Goal: Task Accomplishment & Management: Manage account settings

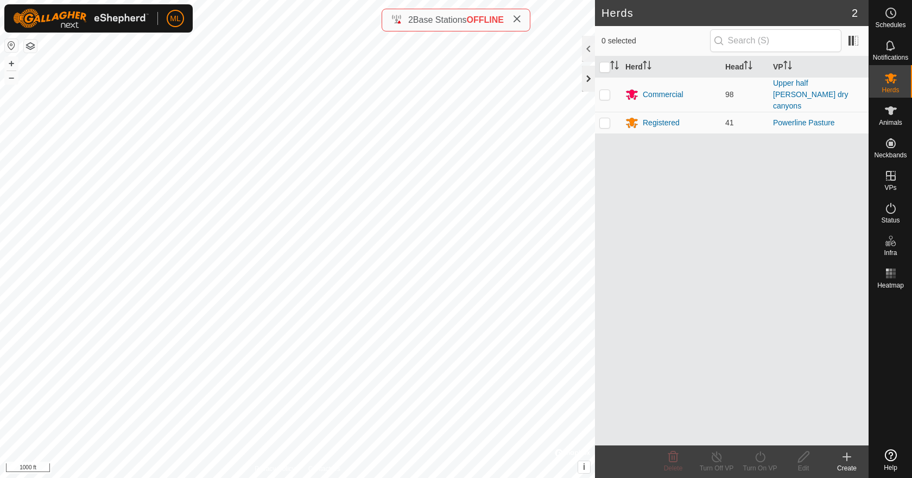
click at [591, 80] on div at bounding box center [588, 79] width 13 height 26
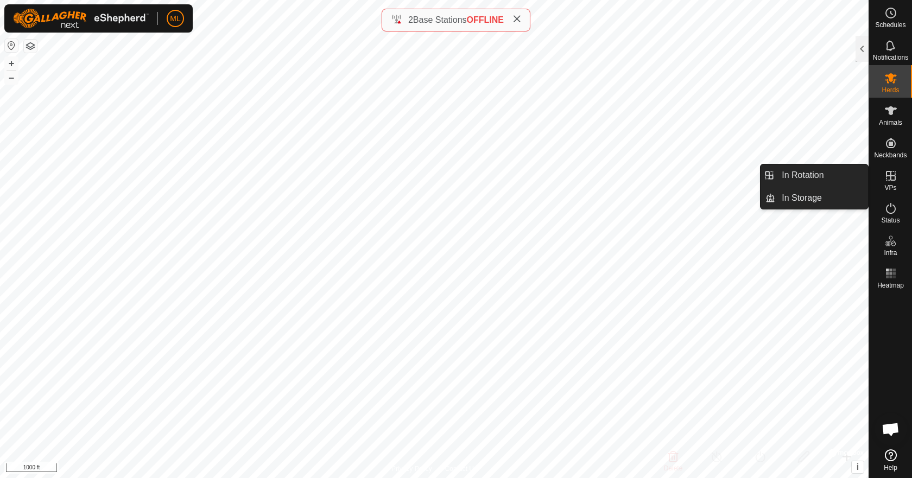
click at [888, 177] on icon at bounding box center [890, 175] width 13 height 13
click at [838, 179] on link "In Rotation" at bounding box center [821, 175] width 93 height 22
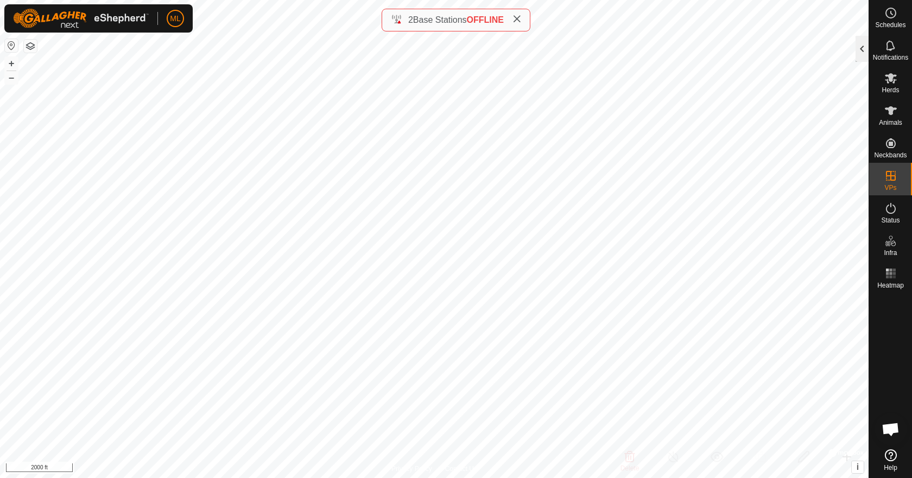
click at [859, 49] on div at bounding box center [861, 49] width 13 height 26
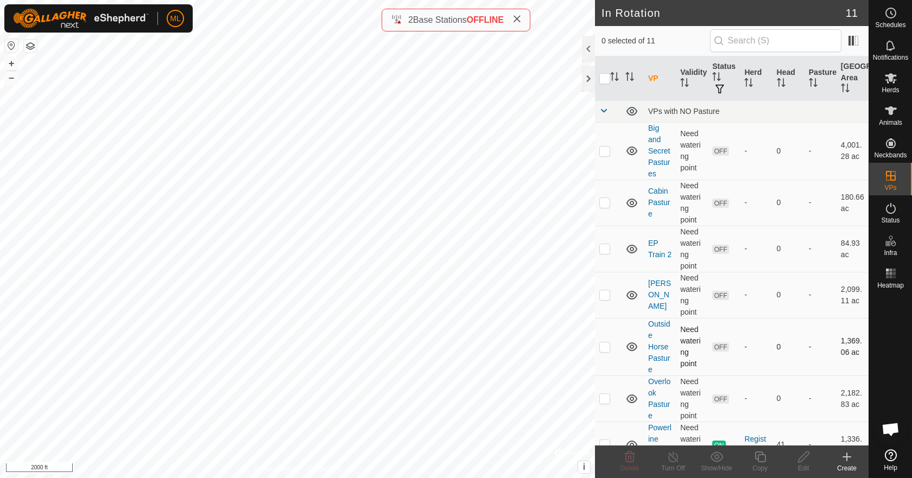
scroll to position [230, 0]
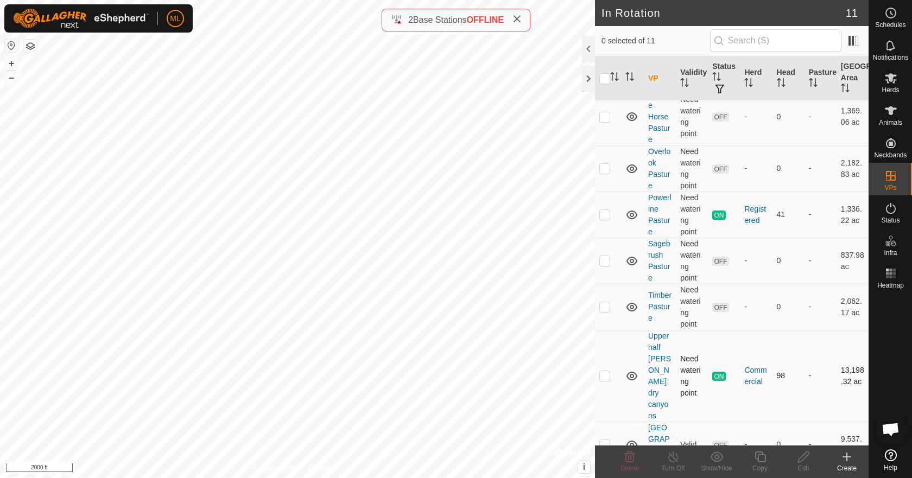
click at [607, 371] on p-checkbox at bounding box center [604, 375] width 11 height 9
checkbox input "true"
click at [677, 364] on td "Need watering point" at bounding box center [692, 376] width 32 height 92
click at [658, 362] on link "Upper half [PERSON_NAME] dry canyons" at bounding box center [659, 376] width 23 height 88
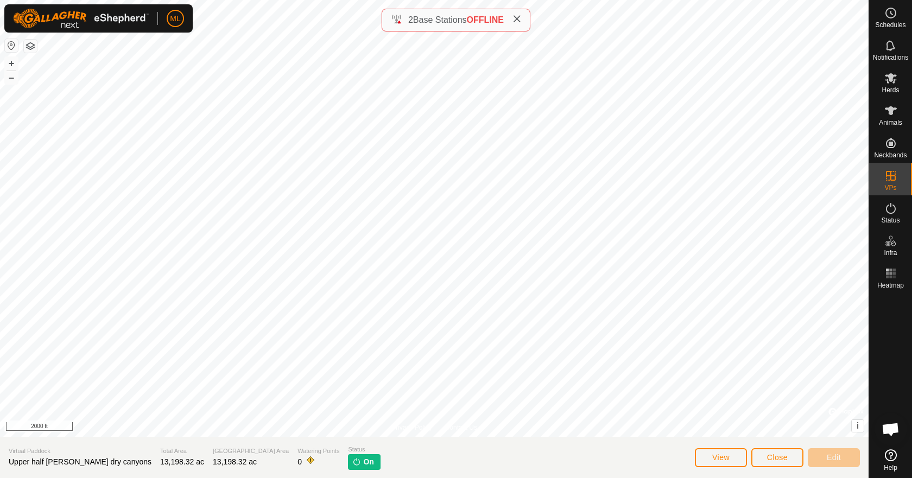
click at [352, 464] on img at bounding box center [356, 461] width 9 height 9
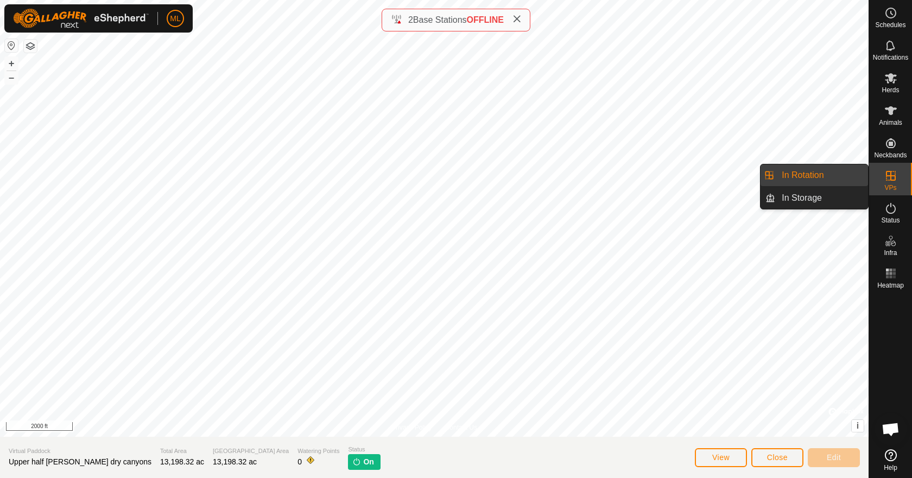
click at [888, 184] on span "VPs" at bounding box center [890, 187] width 12 height 7
click at [833, 180] on link "In Rotation" at bounding box center [821, 175] width 93 height 22
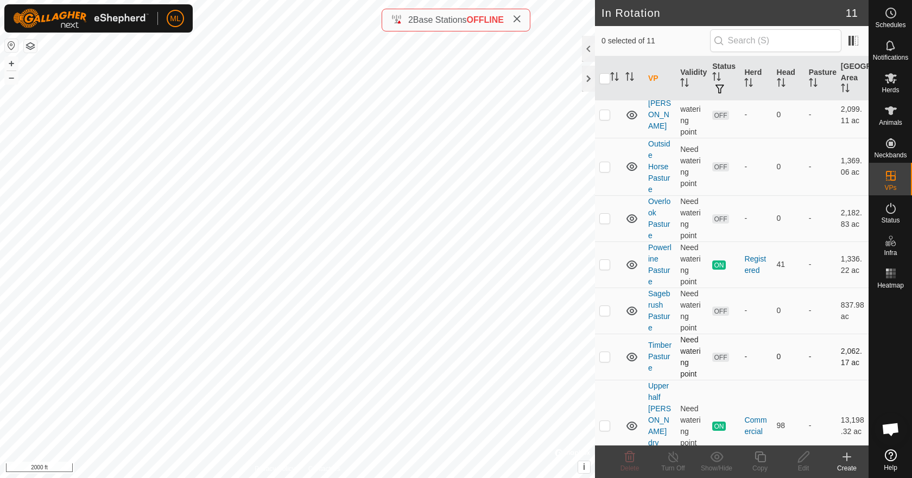
scroll to position [230, 0]
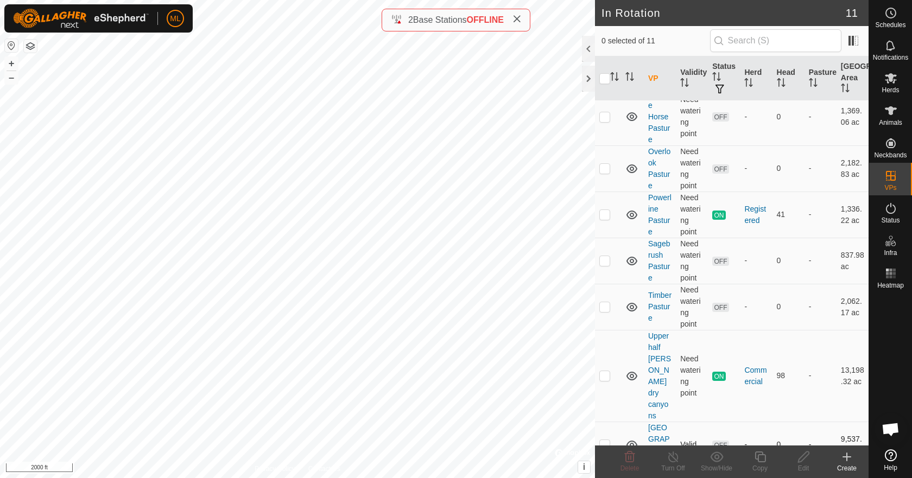
click at [607, 440] on p-checkbox at bounding box center [604, 444] width 11 height 9
checkbox input "true"
click at [601, 371] on p-checkbox at bounding box center [604, 375] width 11 height 9
checkbox input "true"
drag, startPoint x: 602, startPoint y: 423, endPoint x: 612, endPoint y: 430, distance: 11.6
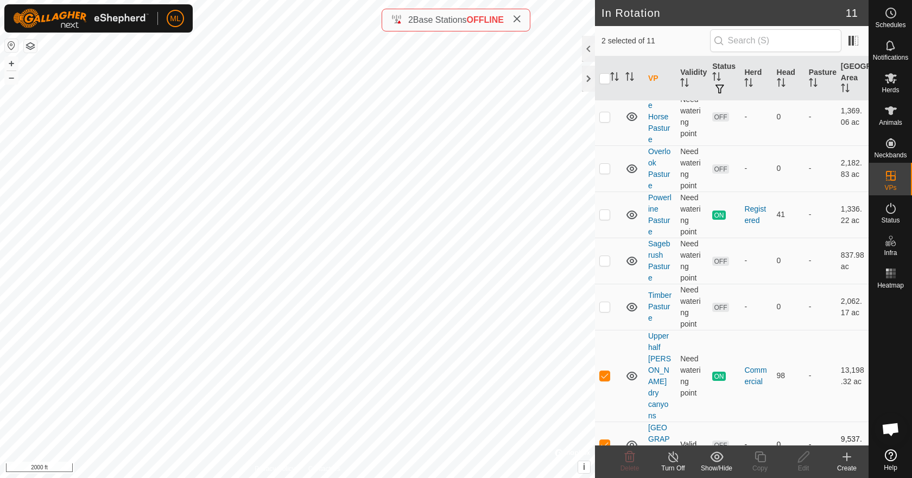
click at [603, 440] on p-checkbox at bounding box center [604, 444] width 11 height 9
checkbox input "false"
click at [667, 459] on icon at bounding box center [673, 456] width 14 height 13
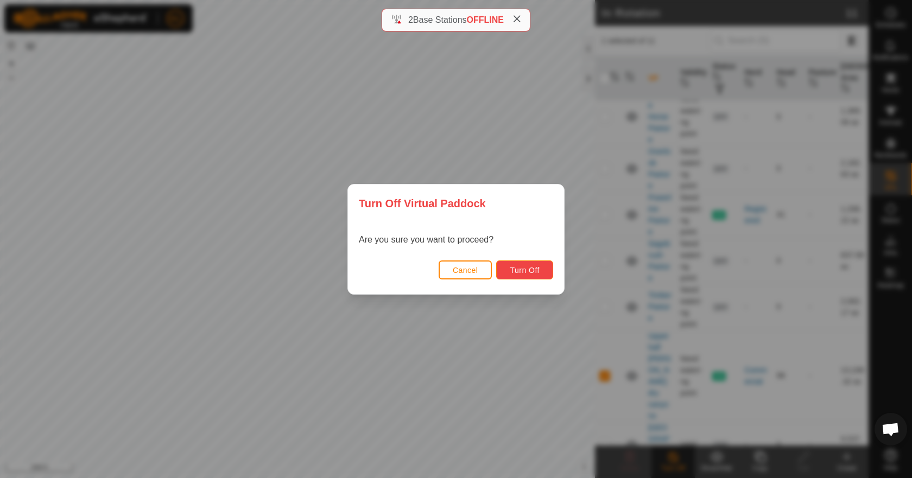
click at [549, 278] on button "Turn Off" at bounding box center [524, 269] width 57 height 19
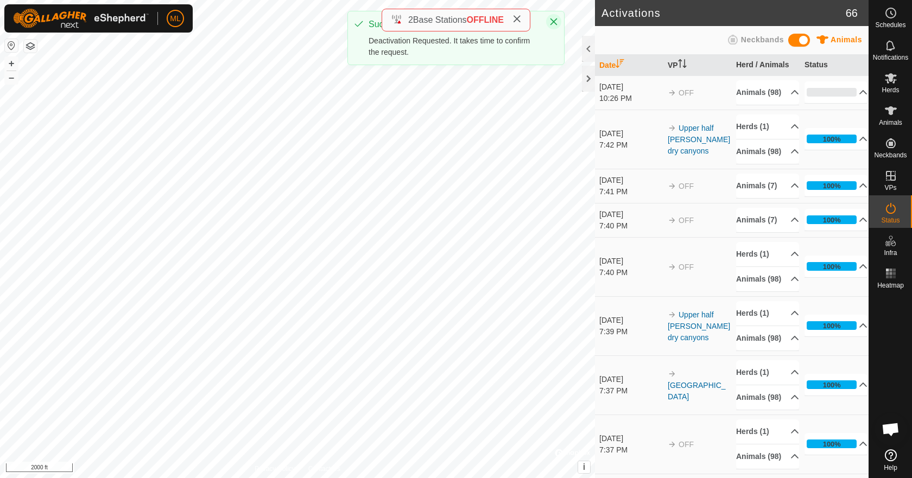
drag, startPoint x: 559, startPoint y: 20, endPoint x: 548, endPoint y: 47, distance: 28.7
click at [558, 20] on button "Close" at bounding box center [553, 21] width 15 height 15
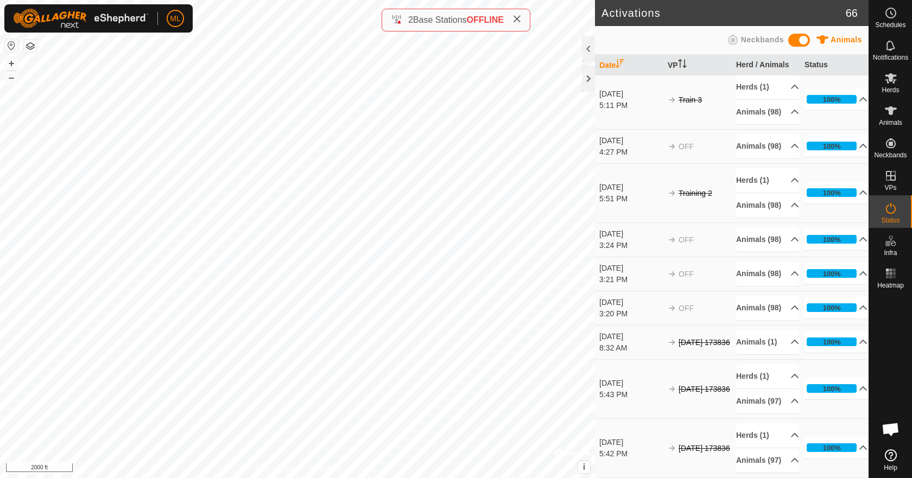
scroll to position [3455, 0]
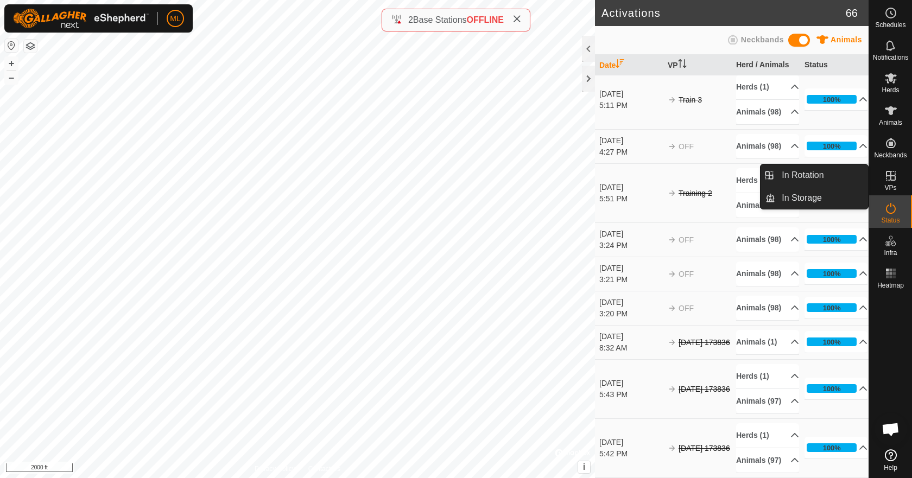
click at [891, 174] on icon at bounding box center [890, 175] width 13 height 13
click at [893, 174] on icon at bounding box center [890, 175] width 13 height 13
click at [814, 175] on link "In Rotation" at bounding box center [821, 175] width 93 height 22
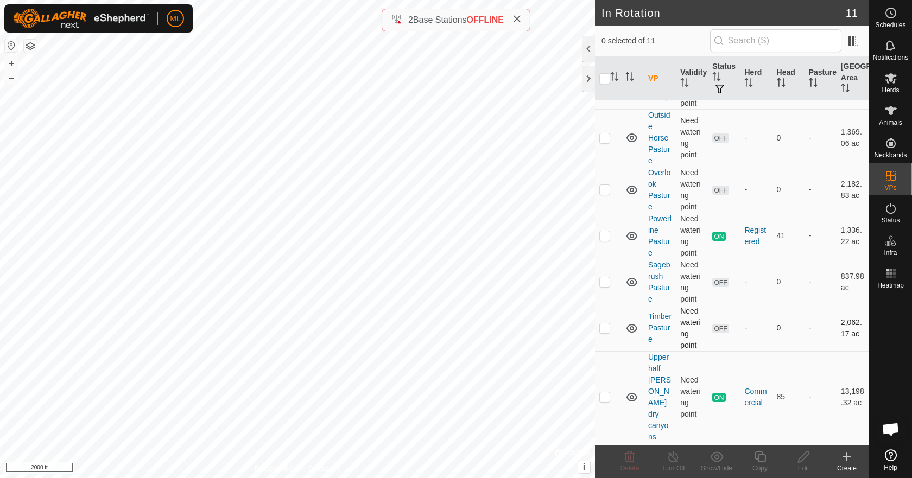
scroll to position [230, 0]
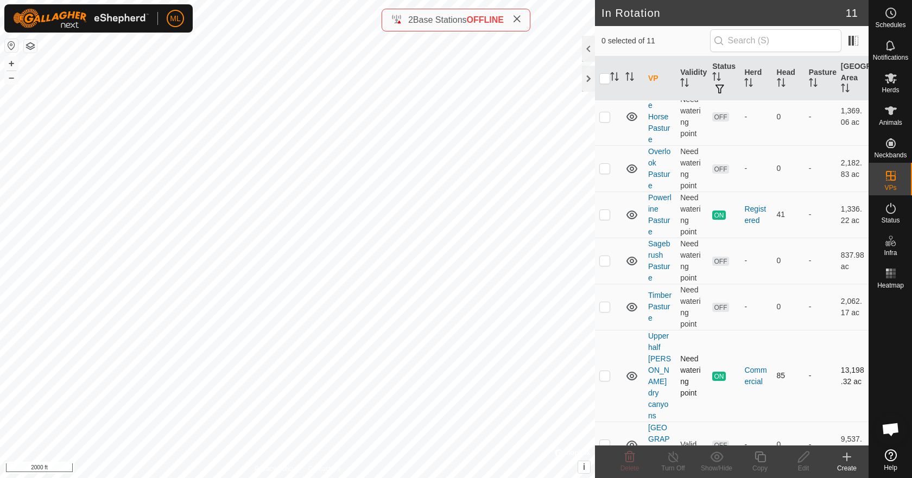
click at [607, 371] on p-checkbox at bounding box center [604, 375] width 11 height 9
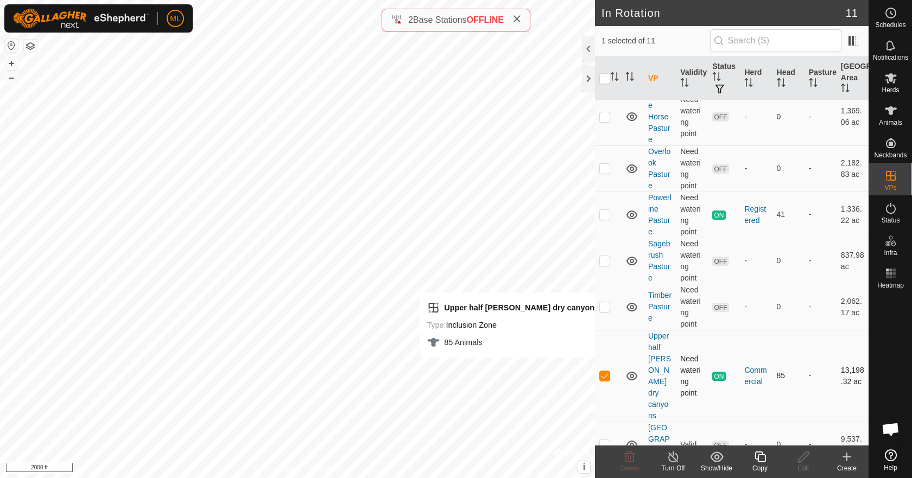
click at [608, 371] on p-checkbox at bounding box center [604, 375] width 11 height 9
checkbox input "false"
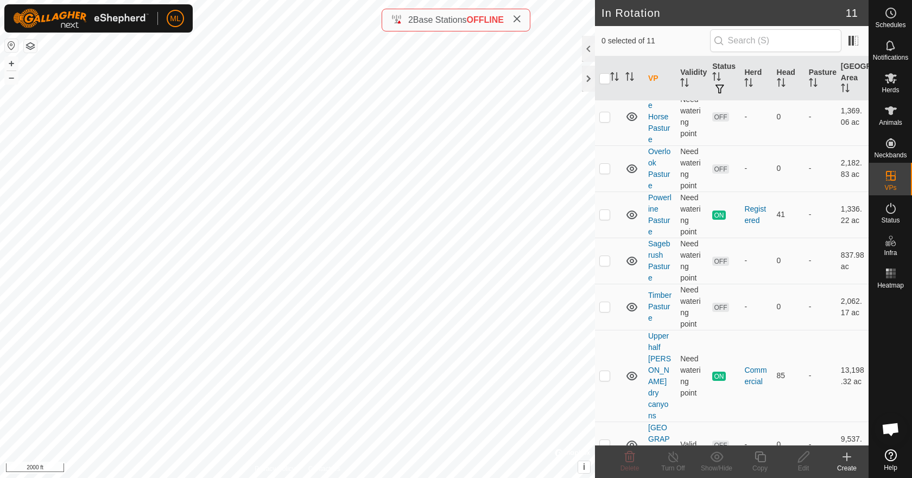
checkbox input "true"
checkbox input "false"
checkbox input "true"
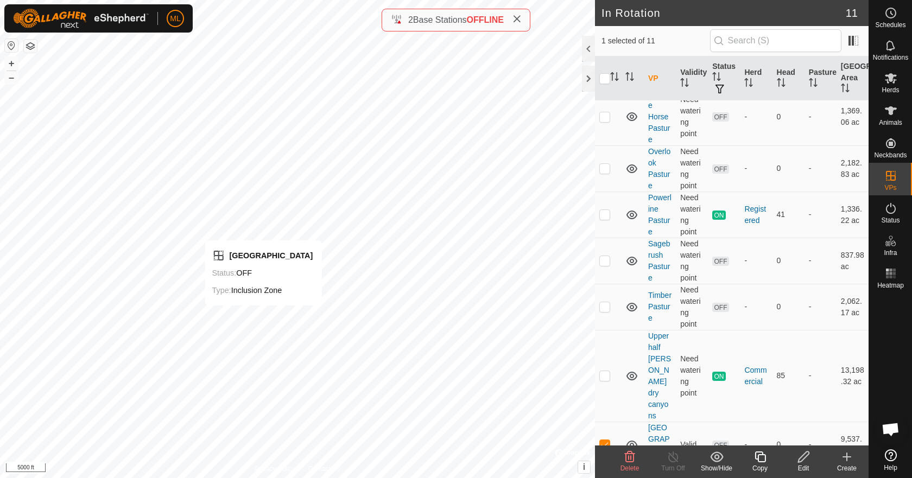
checkbox input "true"
checkbox input "false"
click at [601, 189] on div "In Rotation 11 0 selected of 11 VP Validity Status Herd Head Pasture Grazing Ar…" at bounding box center [434, 239] width 868 height 478
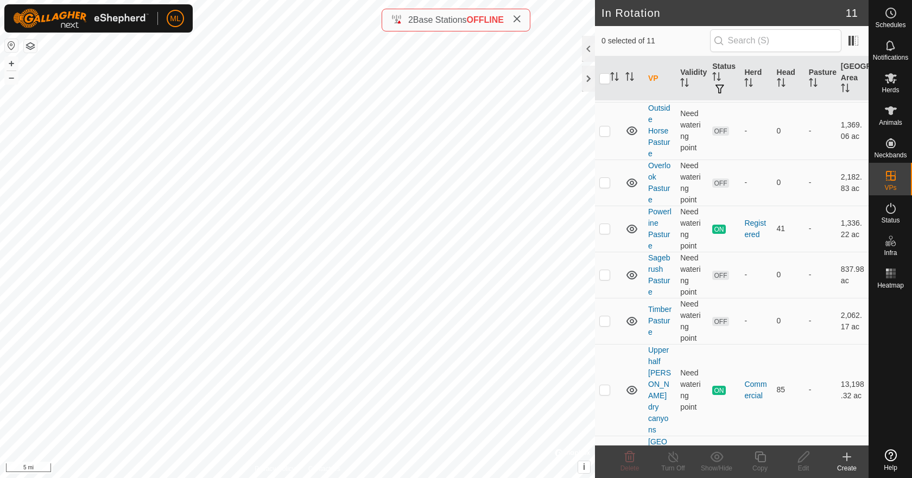
scroll to position [230, 0]
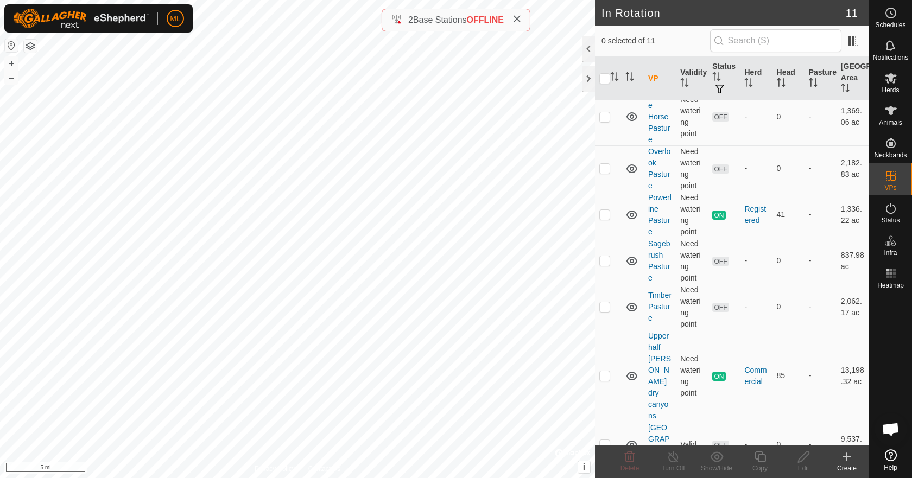
click at [519, 21] on icon at bounding box center [516, 19] width 9 height 9
click at [307, 478] on html "ML Schedules Notifications Herds Animals Neckbands VPs Status Infra Heatmap Hel…" at bounding box center [456, 239] width 912 height 478
click at [348, 478] on html "ML Schedules Notifications Herds Animals Neckbands VPs Status Infra Heatmap Hel…" at bounding box center [456, 239] width 912 height 478
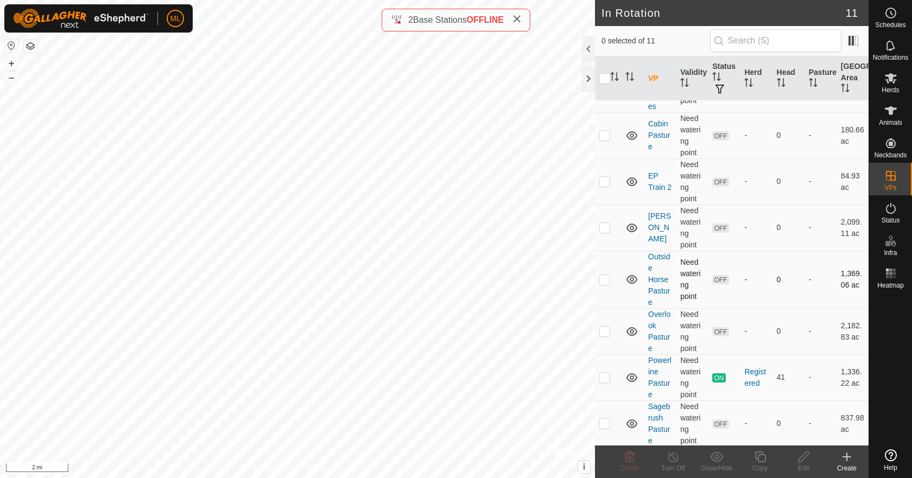
scroll to position [230, 0]
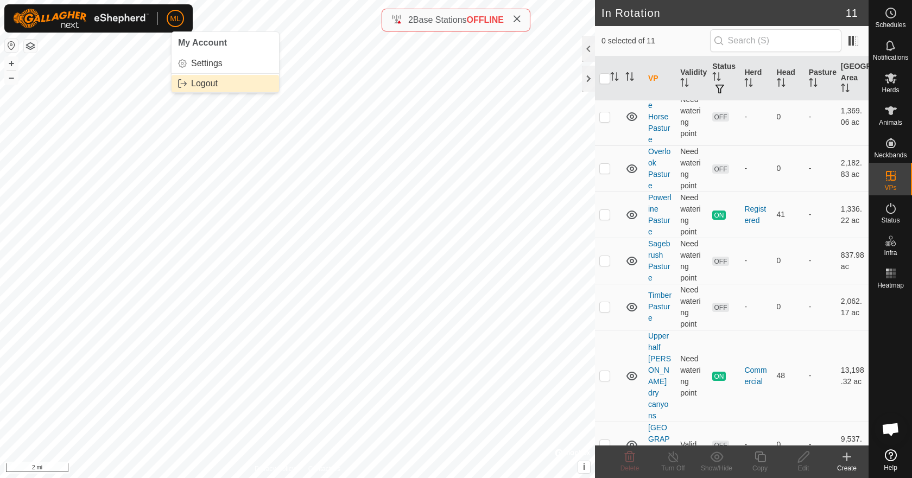
click at [202, 81] on link "Logout" at bounding box center [224, 83] width 107 height 17
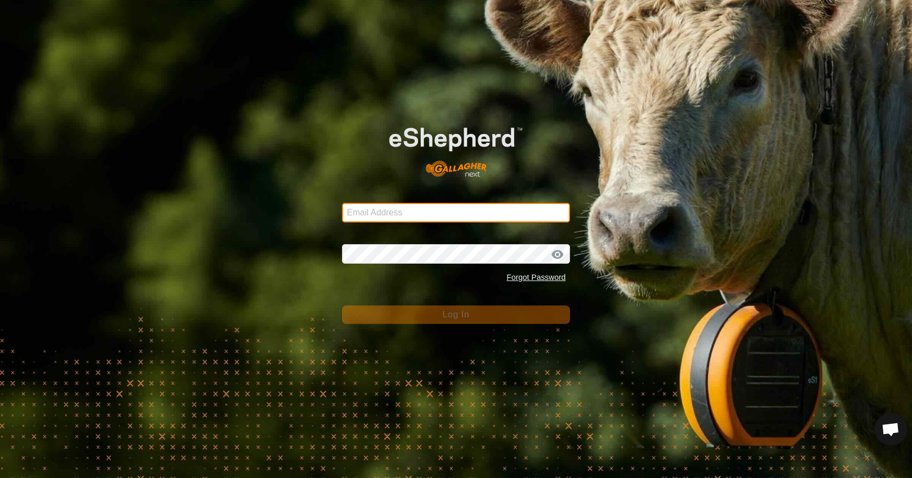
type input "[EMAIL_ADDRESS][DOMAIN_NAME]"
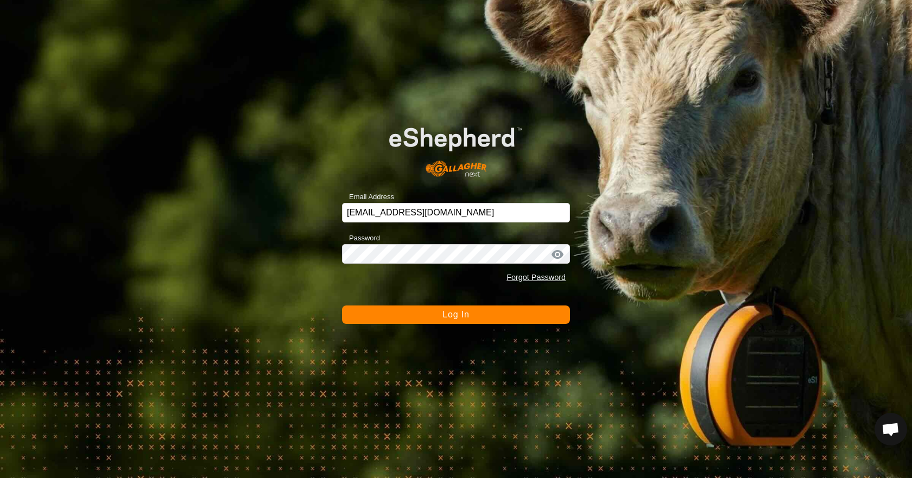
click at [452, 316] on span "Log In" at bounding box center [455, 314] width 27 height 9
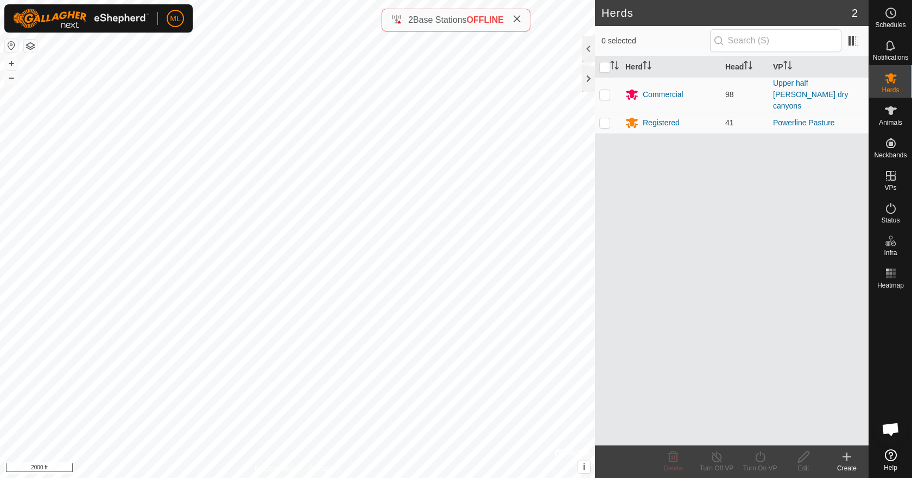
click at [114, 478] on html "ML Schedules Notifications Herds Animals Neckbands VPs Status Infra Heatmap Hel…" at bounding box center [456, 239] width 912 height 478
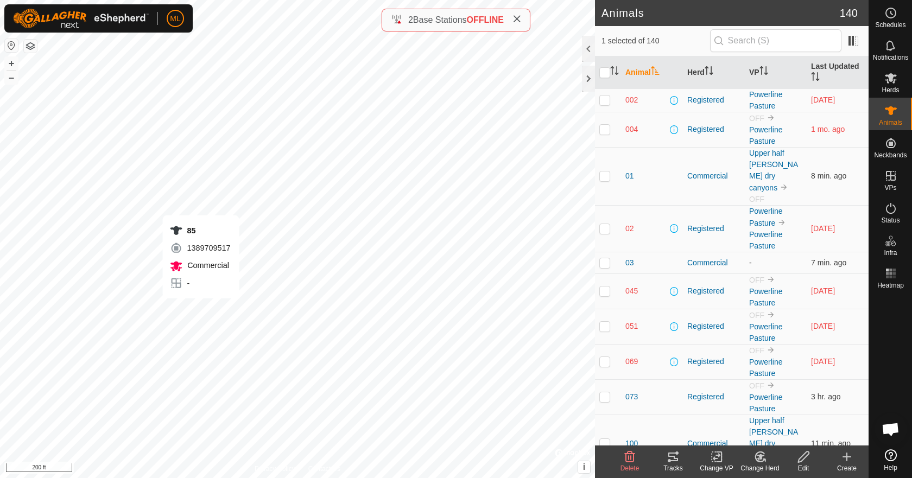
checkbox input "false"
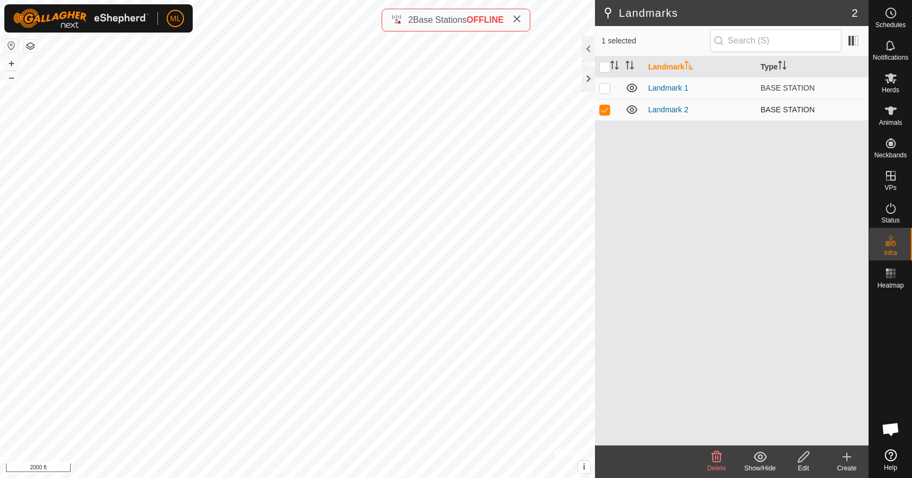
click at [607, 110] on p-checkbox at bounding box center [604, 109] width 11 height 9
click at [610, 112] on td at bounding box center [608, 110] width 26 height 22
click at [719, 464] on div "Delete" at bounding box center [716, 468] width 43 height 10
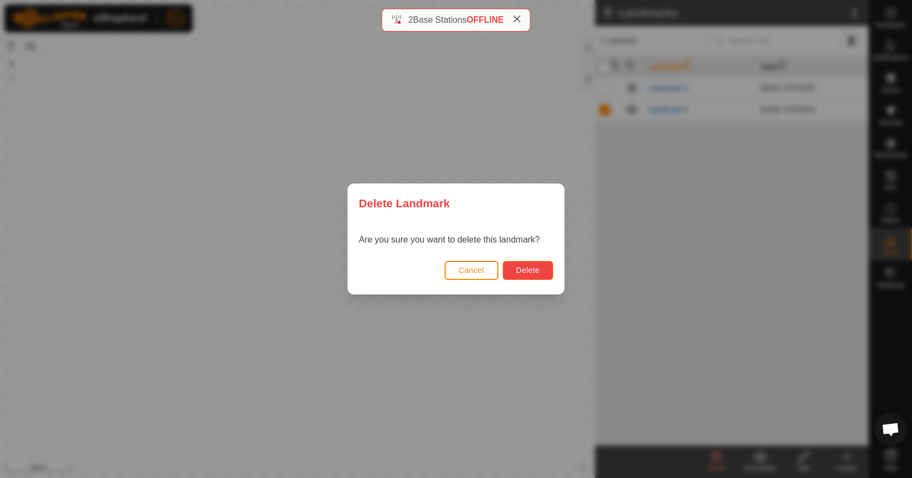
click at [512, 263] on button "Delete" at bounding box center [527, 270] width 50 height 19
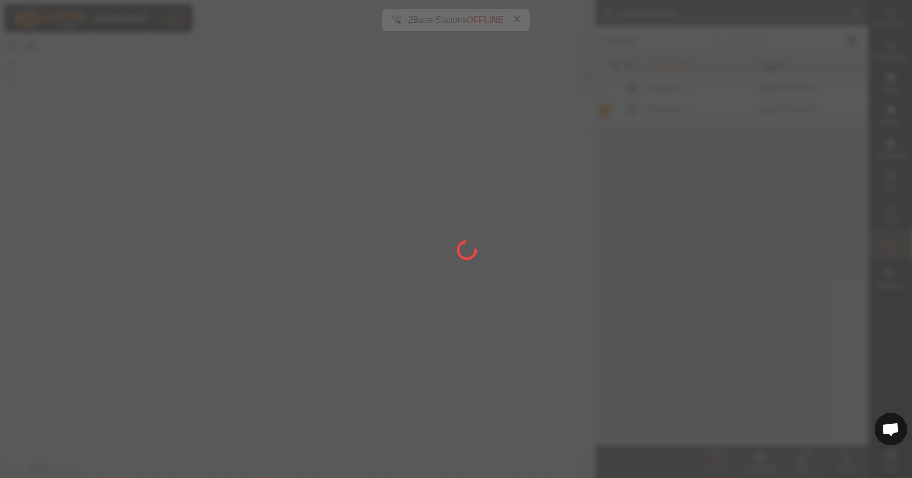
checkbox input "false"
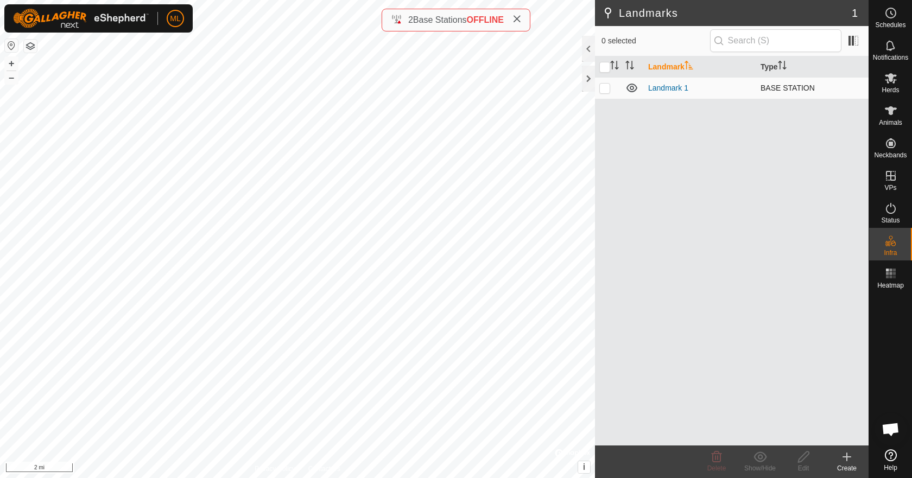
click at [604, 90] on p-checkbox at bounding box center [604, 88] width 11 height 9
checkbox input "true"
click at [467, 478] on html "ML Schedules Notifications Herds Animals Neckbands VPs Status Infra Heatmap Hel…" at bounding box center [456, 239] width 912 height 478
click at [717, 464] on div "Delete" at bounding box center [716, 468] width 43 height 10
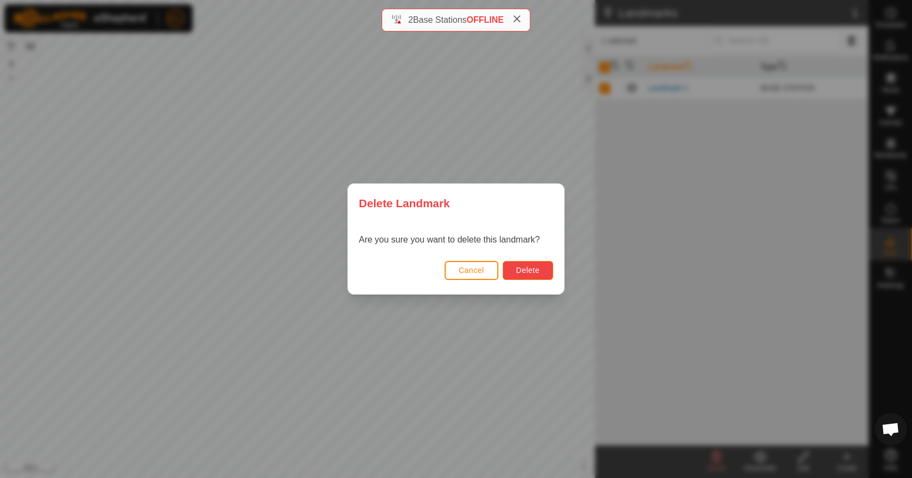
click at [540, 270] on button "Delete" at bounding box center [527, 270] width 50 height 19
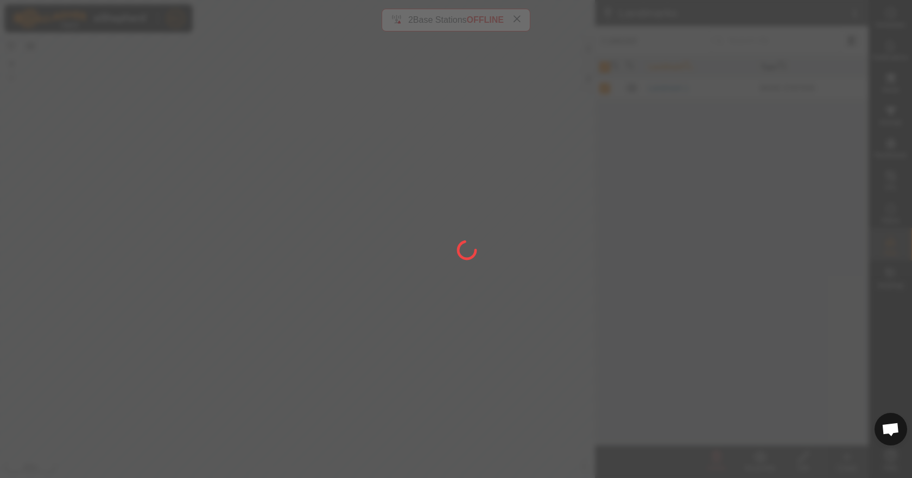
checkbox input "false"
